Goal: Task Accomplishment & Management: Use online tool/utility

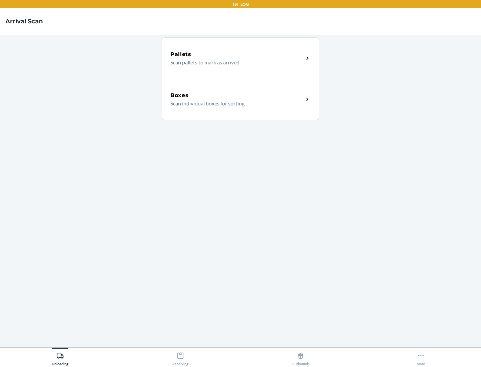
click at [237, 96] on div "Boxes" at bounding box center [236, 96] width 133 height 8
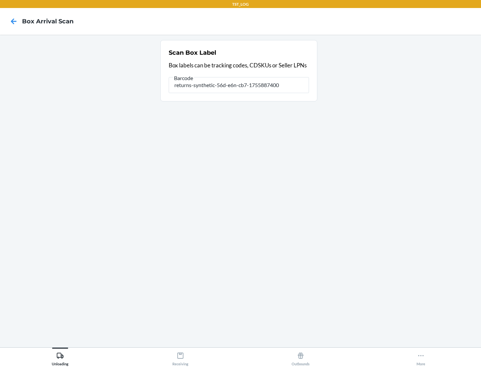
type input "returns-synthetic-56d-e6n-cb7-1755887400"
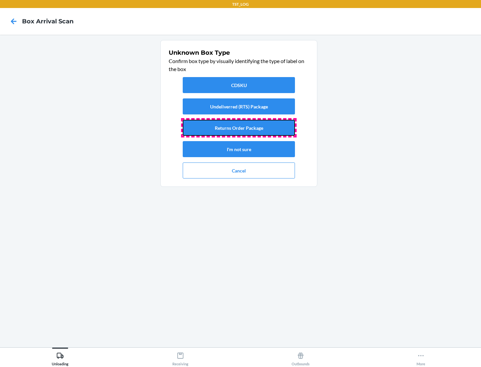
click at [239, 128] on button "Returns Order Package" at bounding box center [239, 128] width 112 height 16
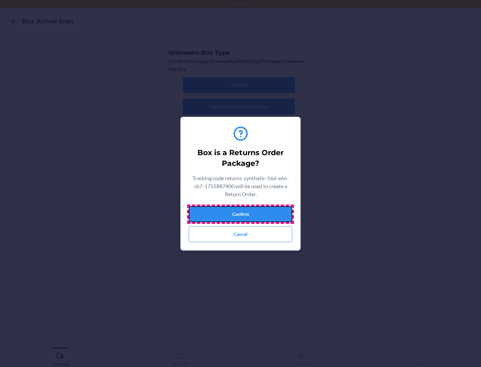
click at [240, 214] on button "Confirm" at bounding box center [241, 214] width 104 height 16
